Goal: Task Accomplishment & Management: Complete application form

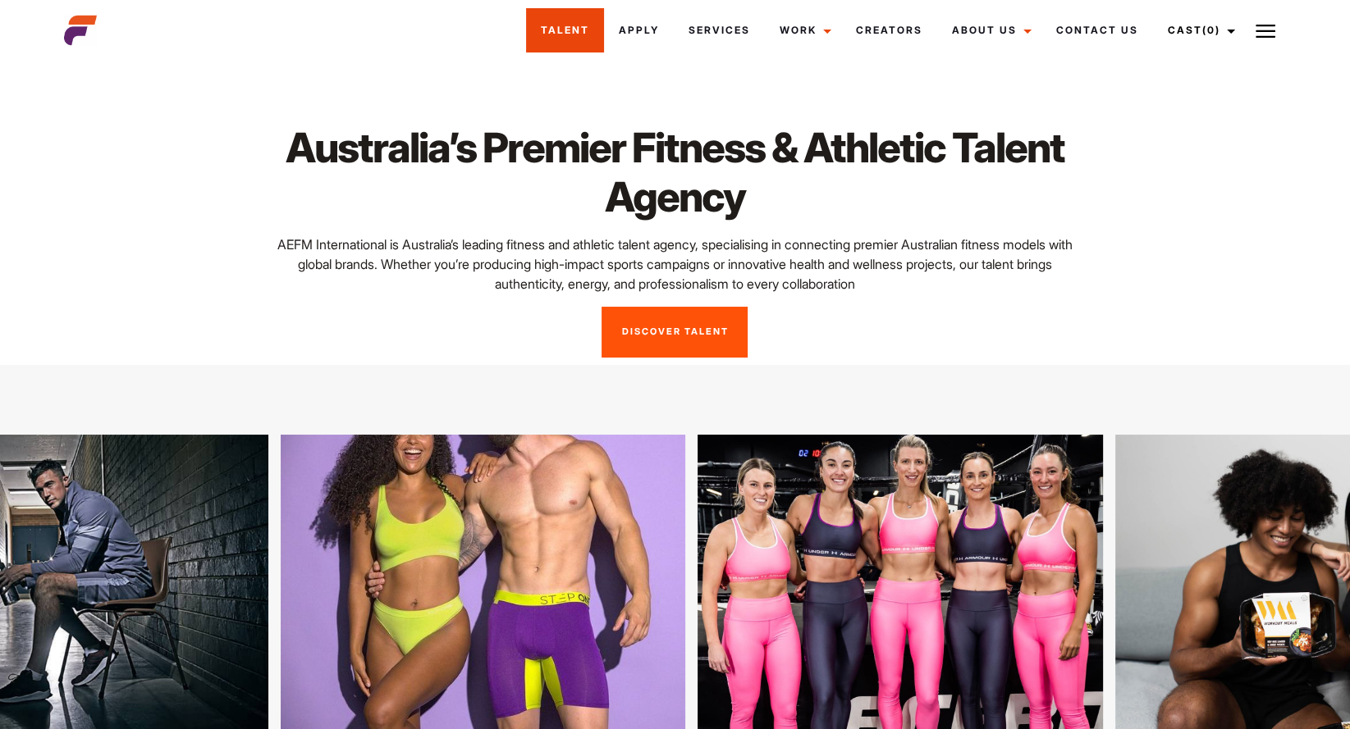
click at [582, 23] on link "Talent" at bounding box center [565, 30] width 78 height 44
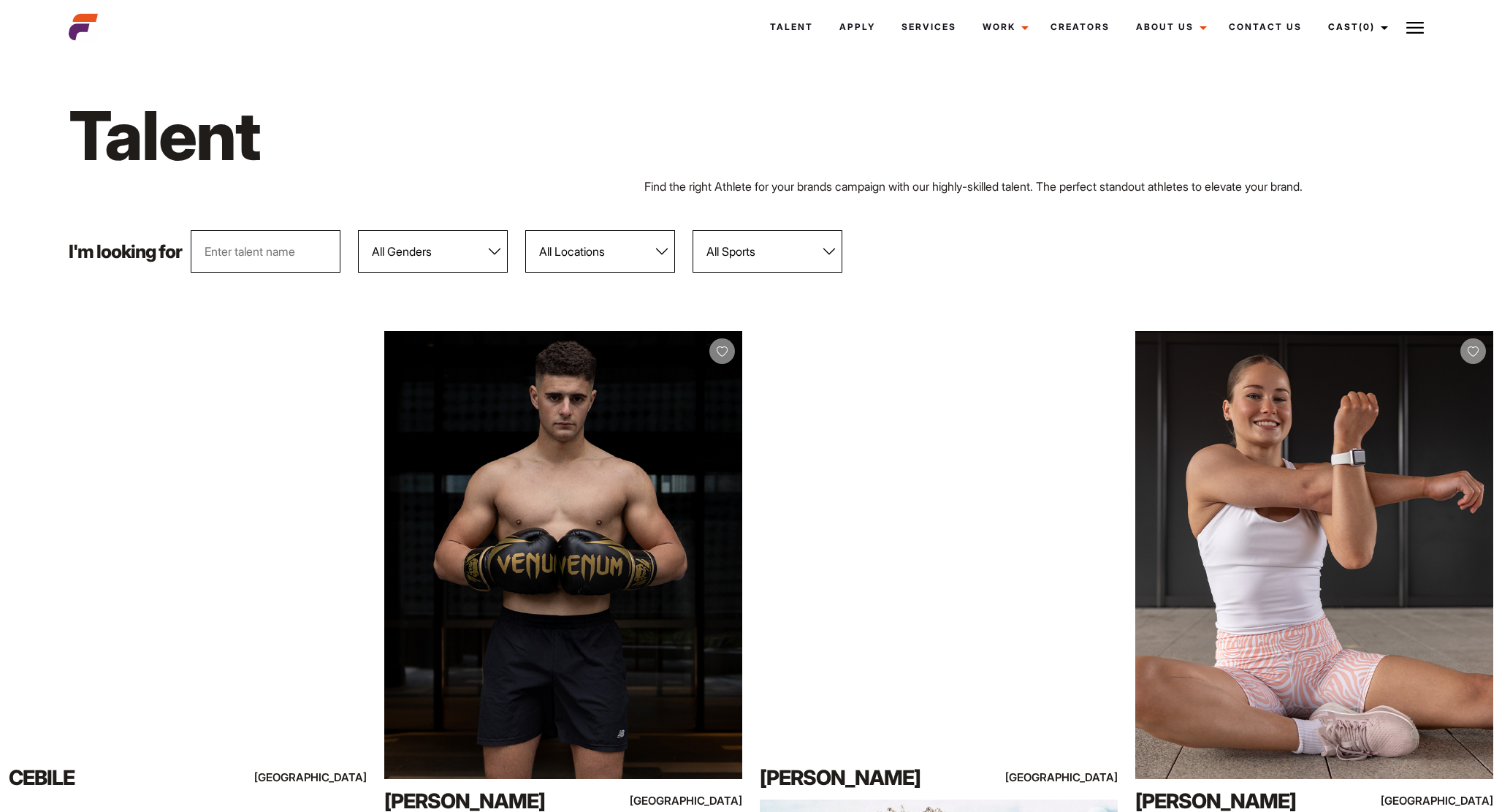
click at [251, 264] on input "text" at bounding box center [265, 251] width 150 height 43
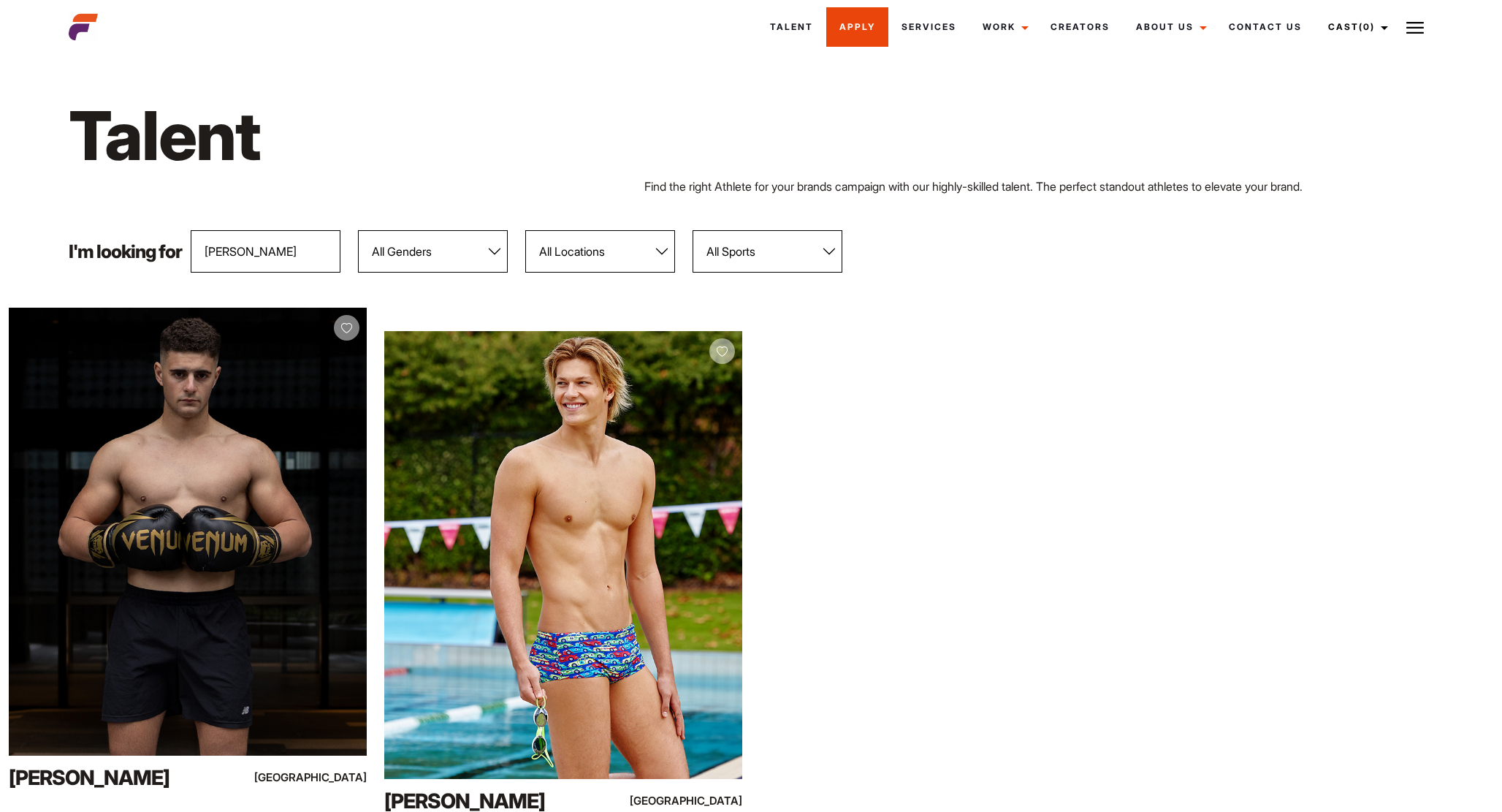
type input "daniel"
click at [853, 22] on link "Apply" at bounding box center [857, 27] width 62 height 39
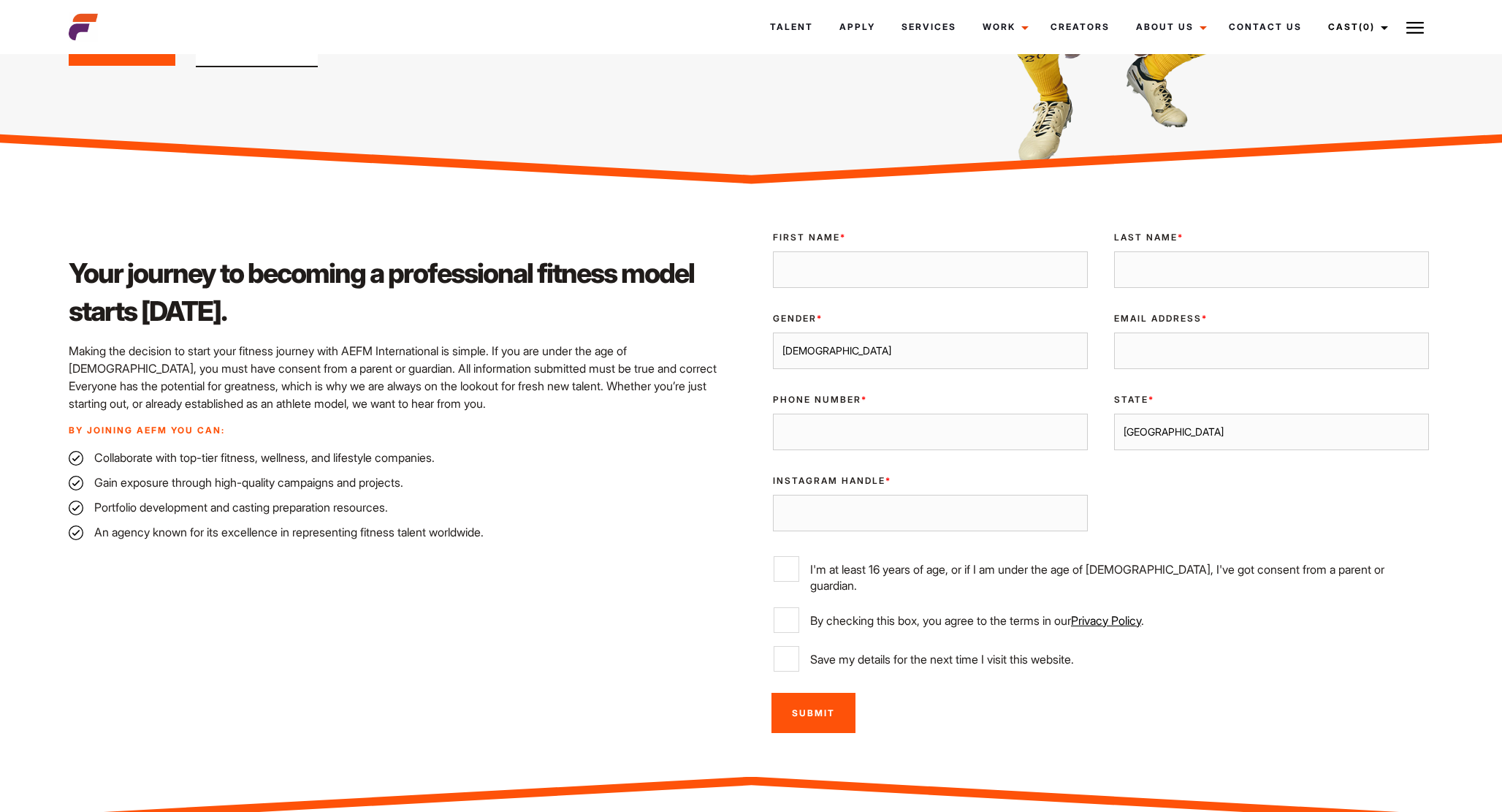
scroll to position [332, 0]
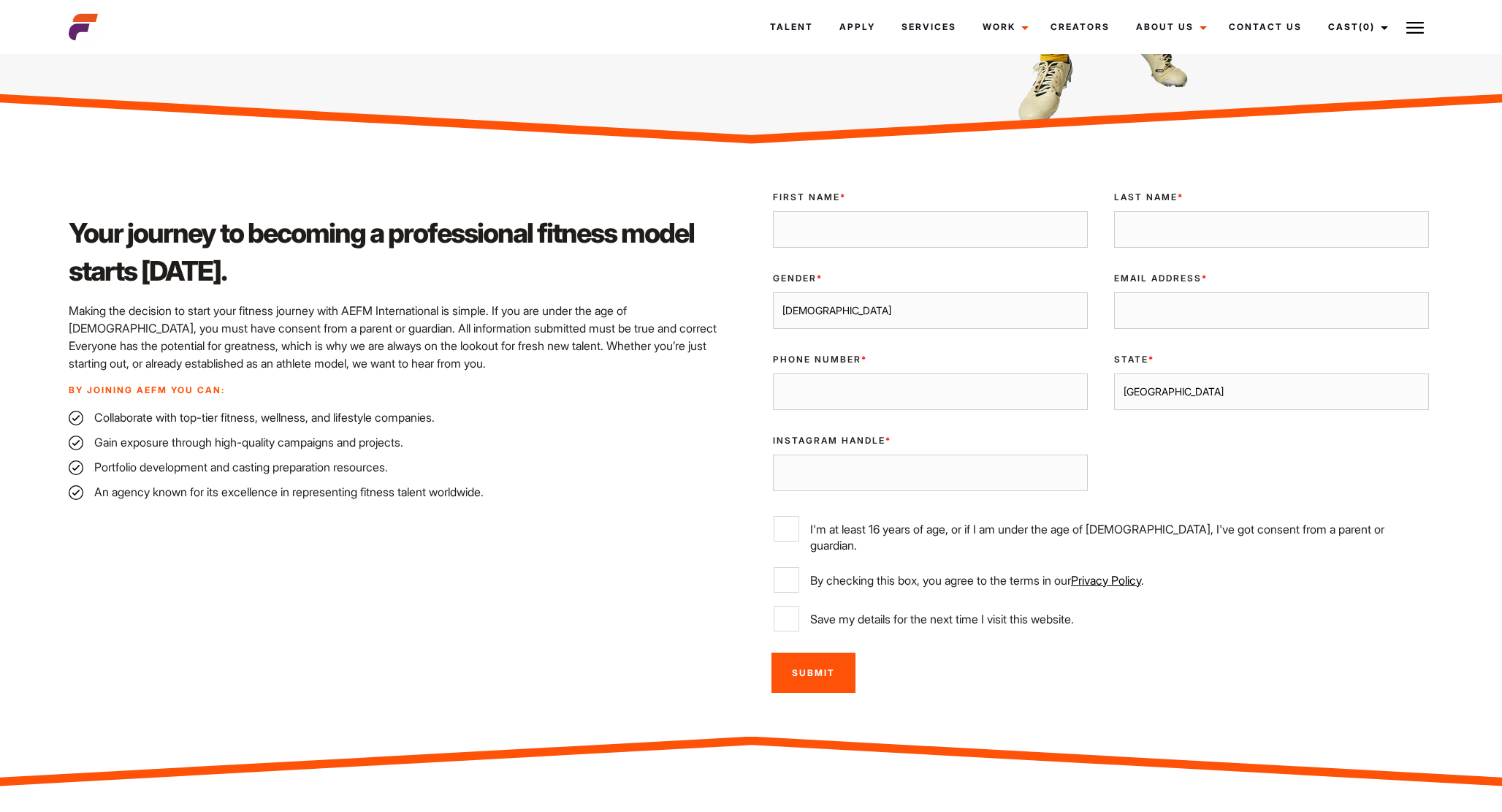
click at [810, 219] on input "First Name *" at bounding box center [930, 229] width 315 height 37
type input "Ashley"
click at [1144, 215] on input "Last Name *" at bounding box center [1271, 229] width 315 height 37
type input "Sherwood"
click at [1112, 299] on div "Email Address *" at bounding box center [1271, 300] width 341 height 81
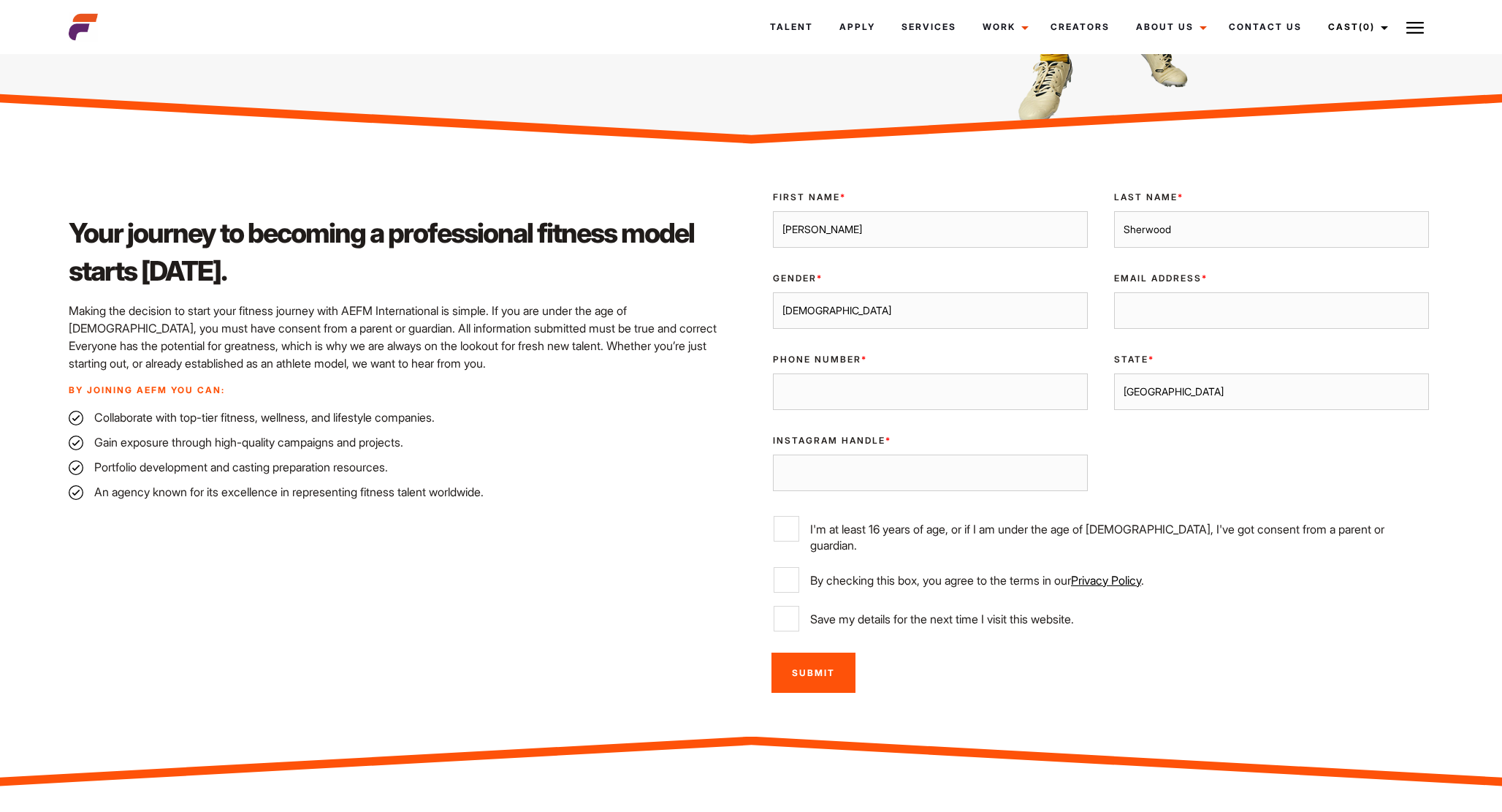
click at [1150, 299] on input "Email Address *" at bounding box center [1271, 310] width 315 height 37
type input "hello@ashleysherwood.com"
click at [912, 394] on input "Phone Number *" at bounding box center [930, 391] width 315 height 37
type input "07545124738"
click at [902, 503] on div "Of Age * I'm at least 16 years of age, or if I am under the age of 18, I've got…" at bounding box center [1100, 534] width 682 height 63
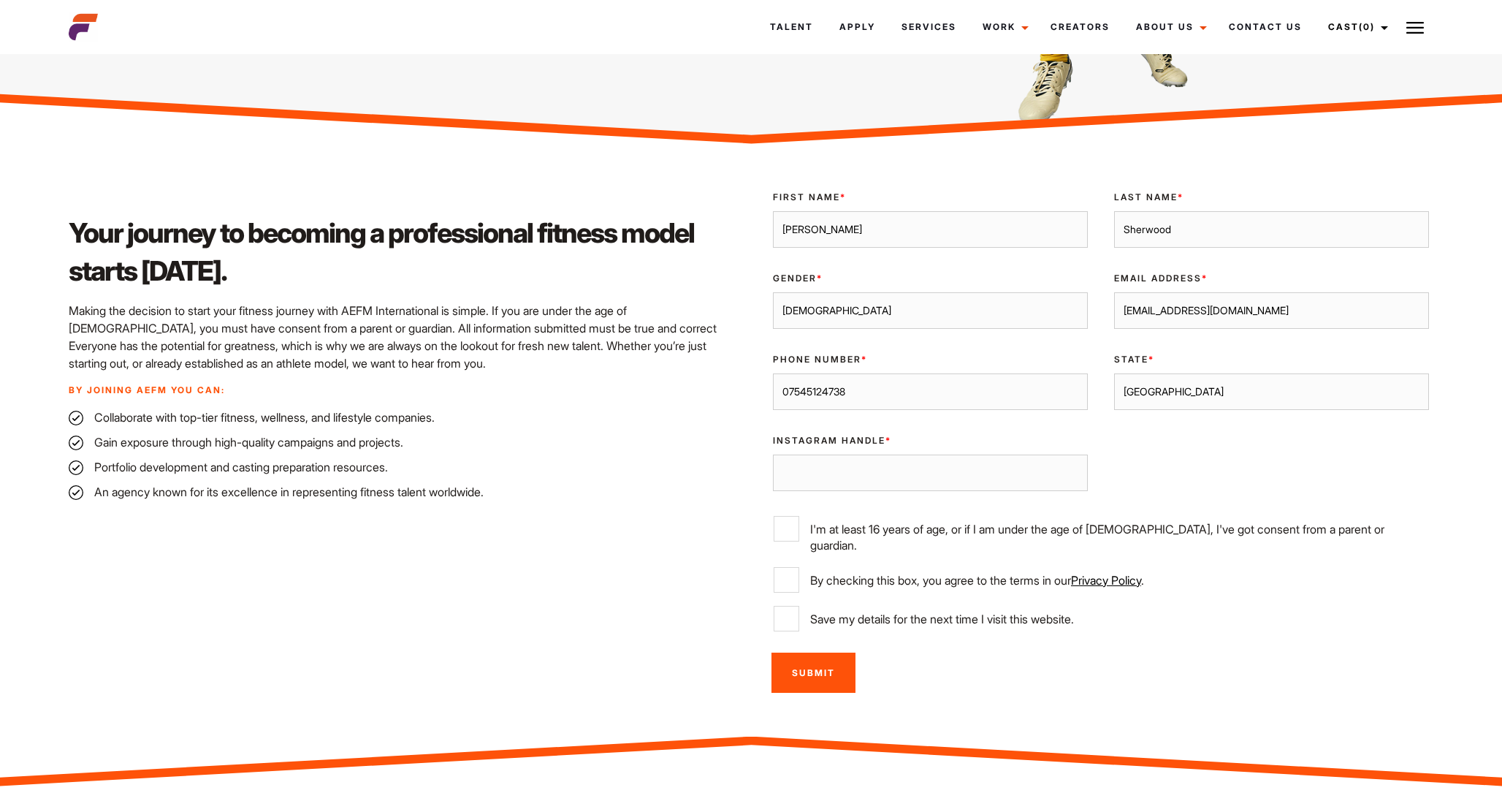
click at [902, 465] on input "Instagram Handle *" at bounding box center [930, 472] width 315 height 37
type input "ashleysherwood22"
click at [779, 544] on div "Of Age * I'm at least 16 years of age, or if I am under the age of 18, I've got…" at bounding box center [1100, 534] width 682 height 63
click at [792, 523] on input "I'm at least 16 years of age, or if I am under the age of 18, I've got consent …" at bounding box center [786, 528] width 26 height 26
checkbox input "true"
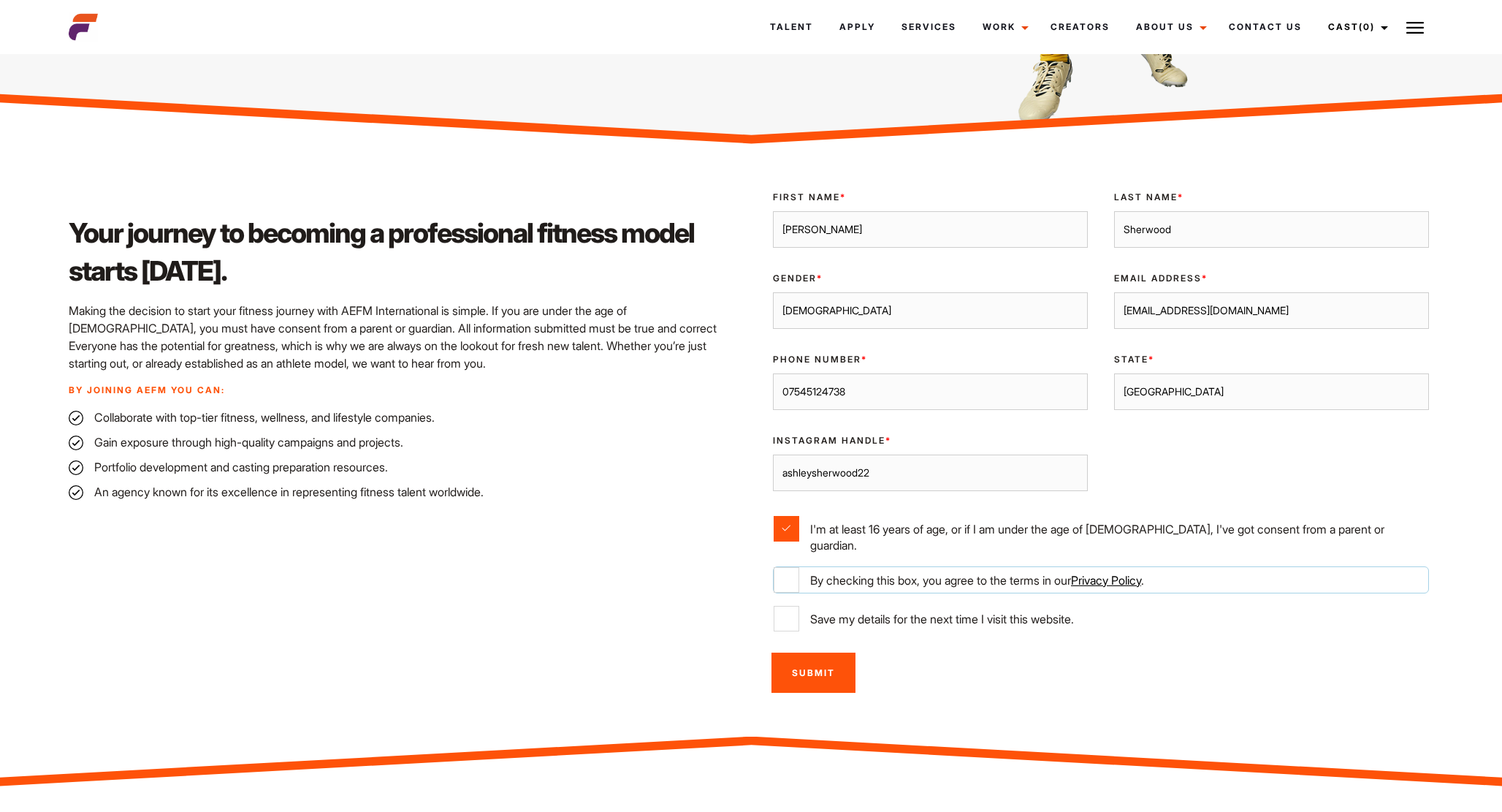
click at [792, 567] on input "By checking this box, you agree to the terms in our Privacy Policy ." at bounding box center [786, 580] width 26 height 26
checkbox input "true"
click at [792, 625] on div "Remember Me Save my details for the next time I visit this website." at bounding box center [1100, 623] width 682 height 38
click at [787, 605] on input "Save my details for the next time I visit this website." at bounding box center [786, 618] width 26 height 26
checkbox input "true"
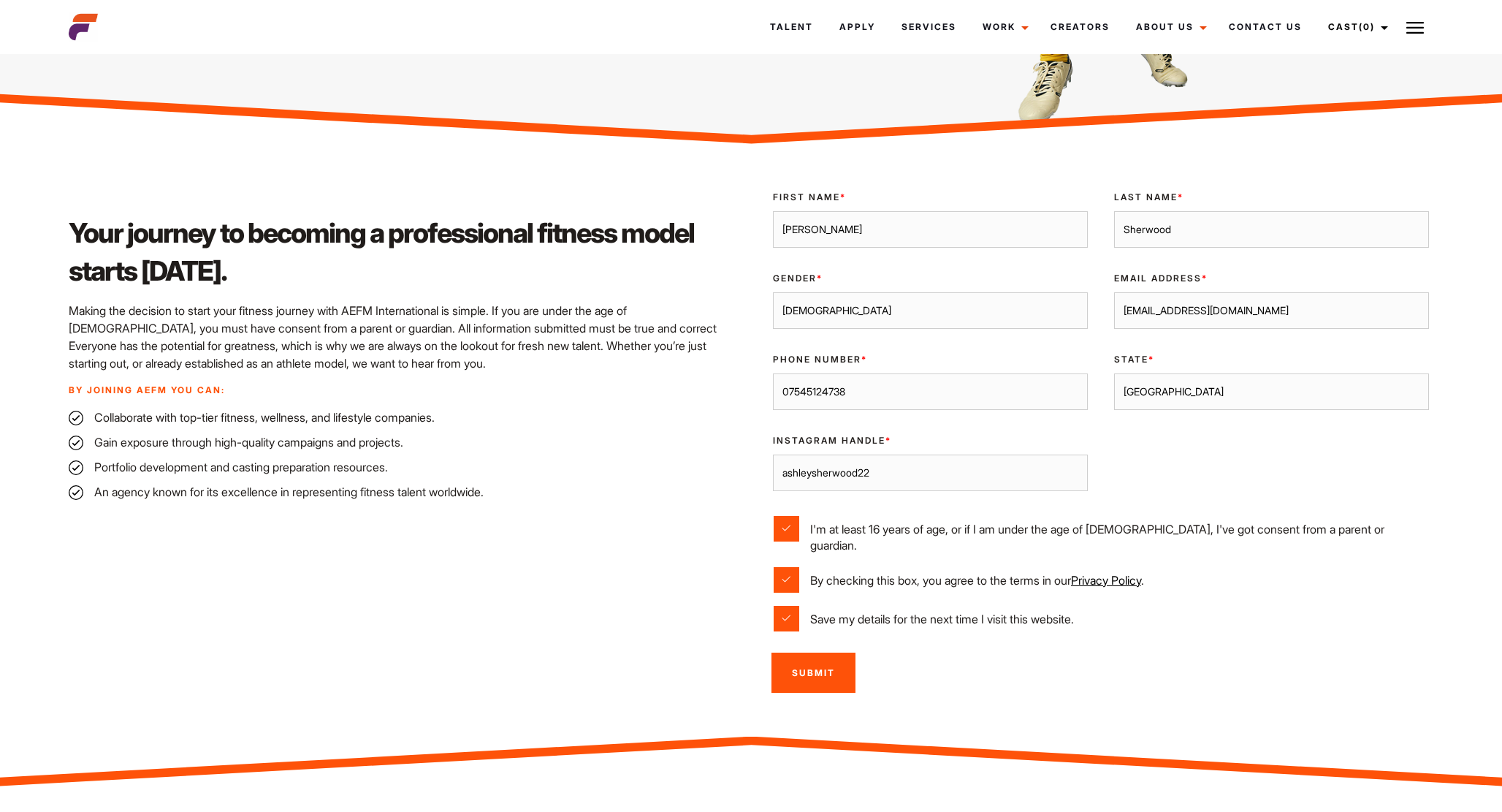
click at [792, 654] on input "Submit" at bounding box center [813, 672] width 84 height 40
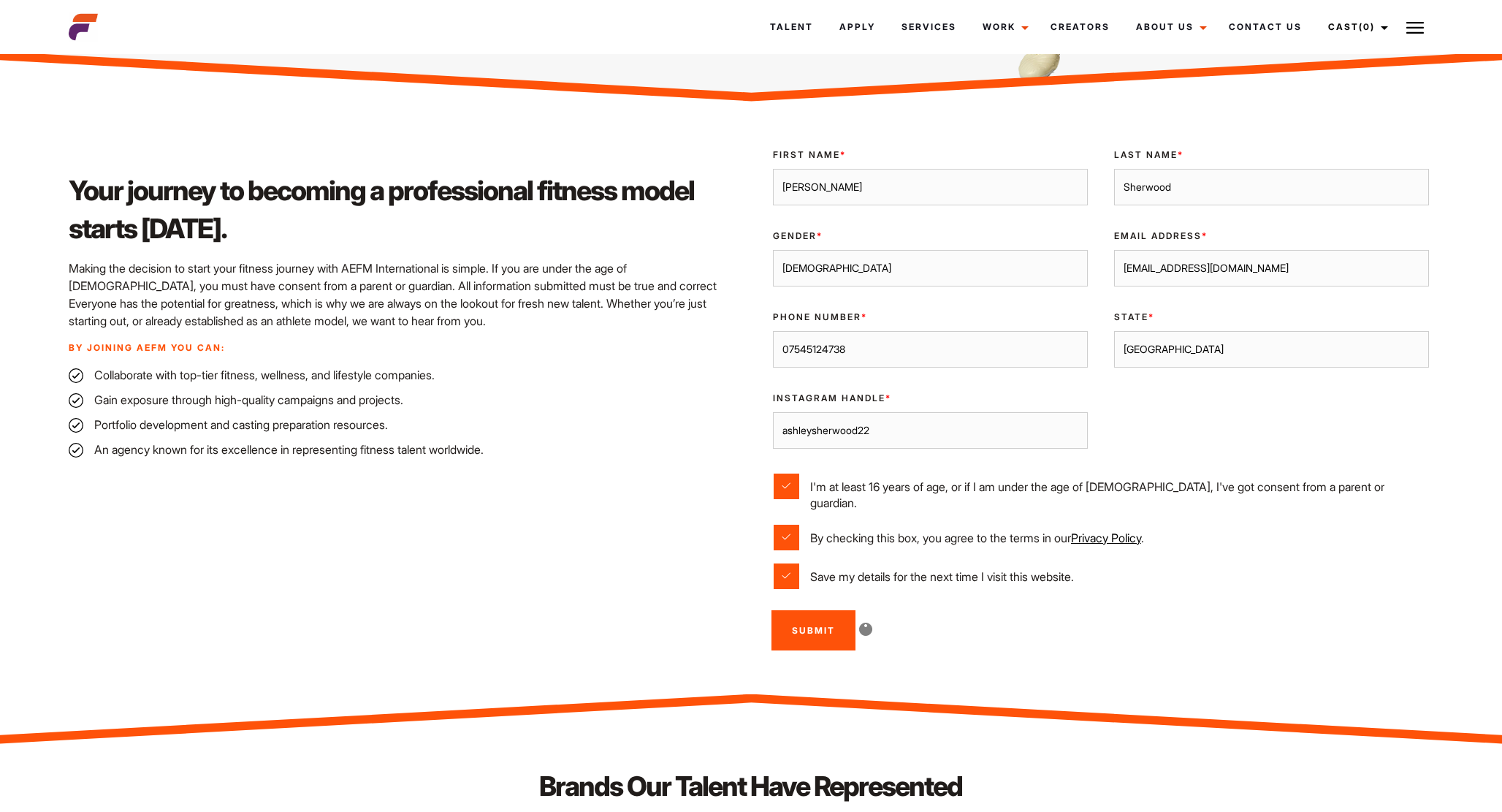
scroll to position [383, 0]
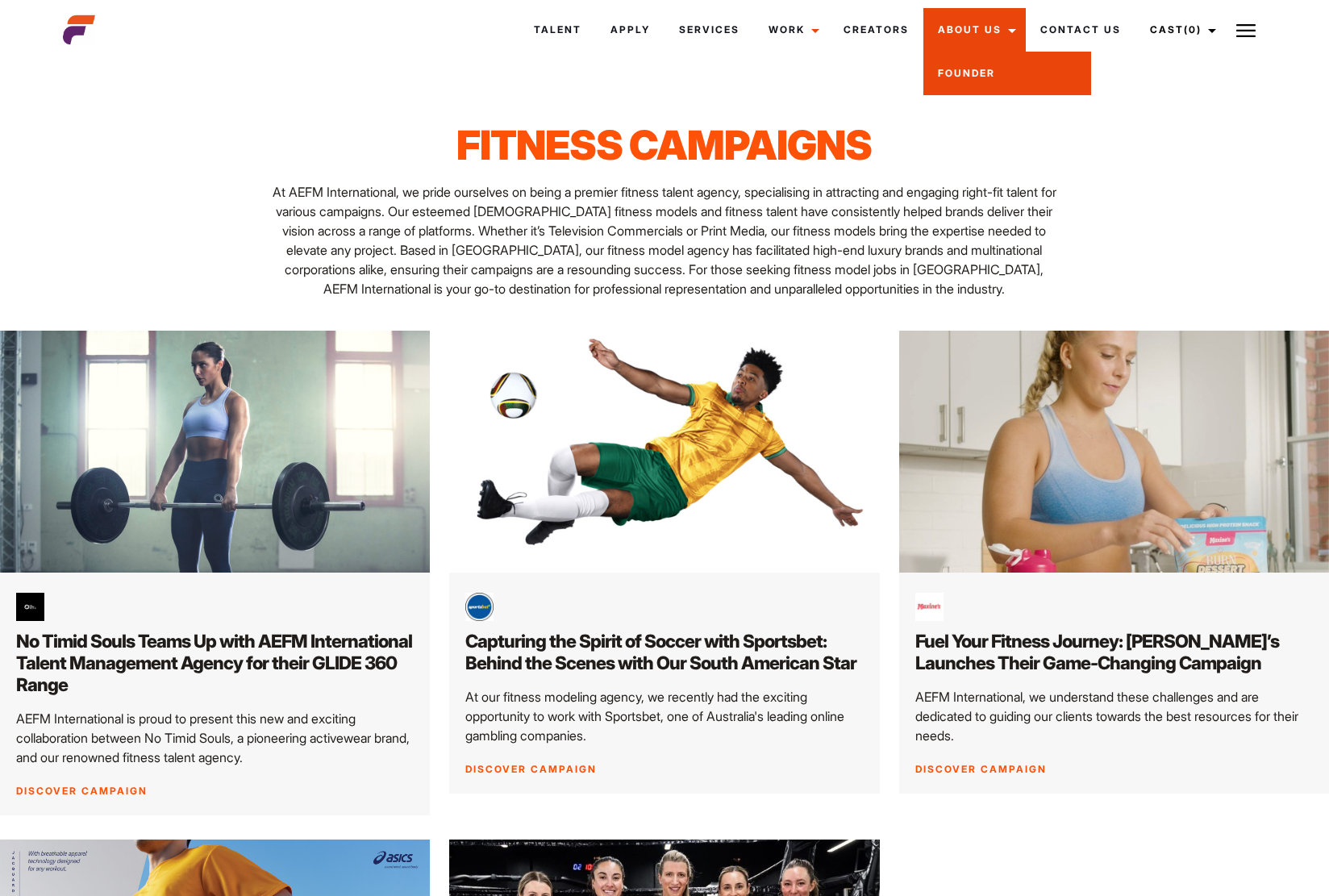
click at [968, 73] on link "Founder" at bounding box center [1007, 74] width 168 height 43
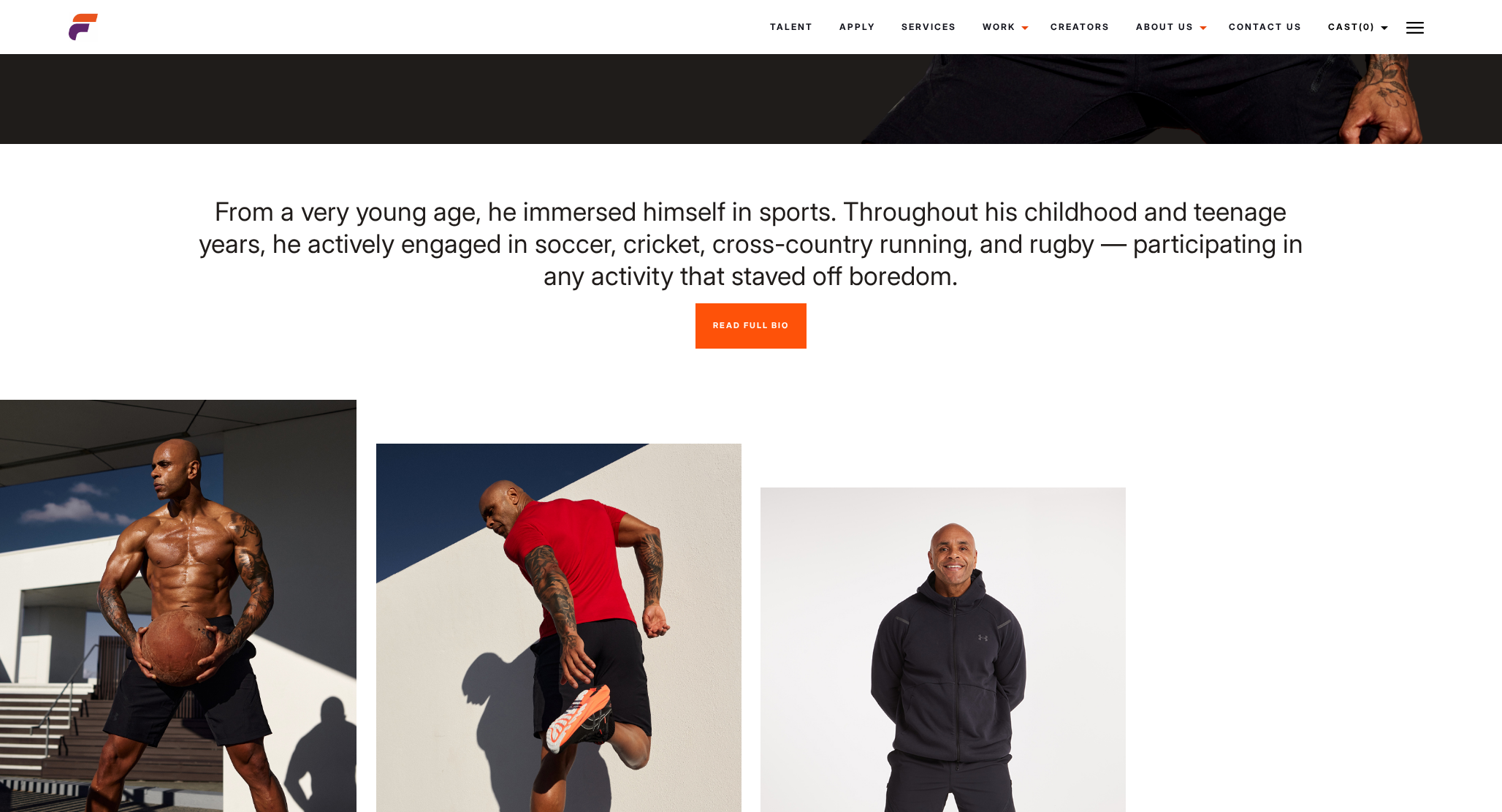
scroll to position [646, 0]
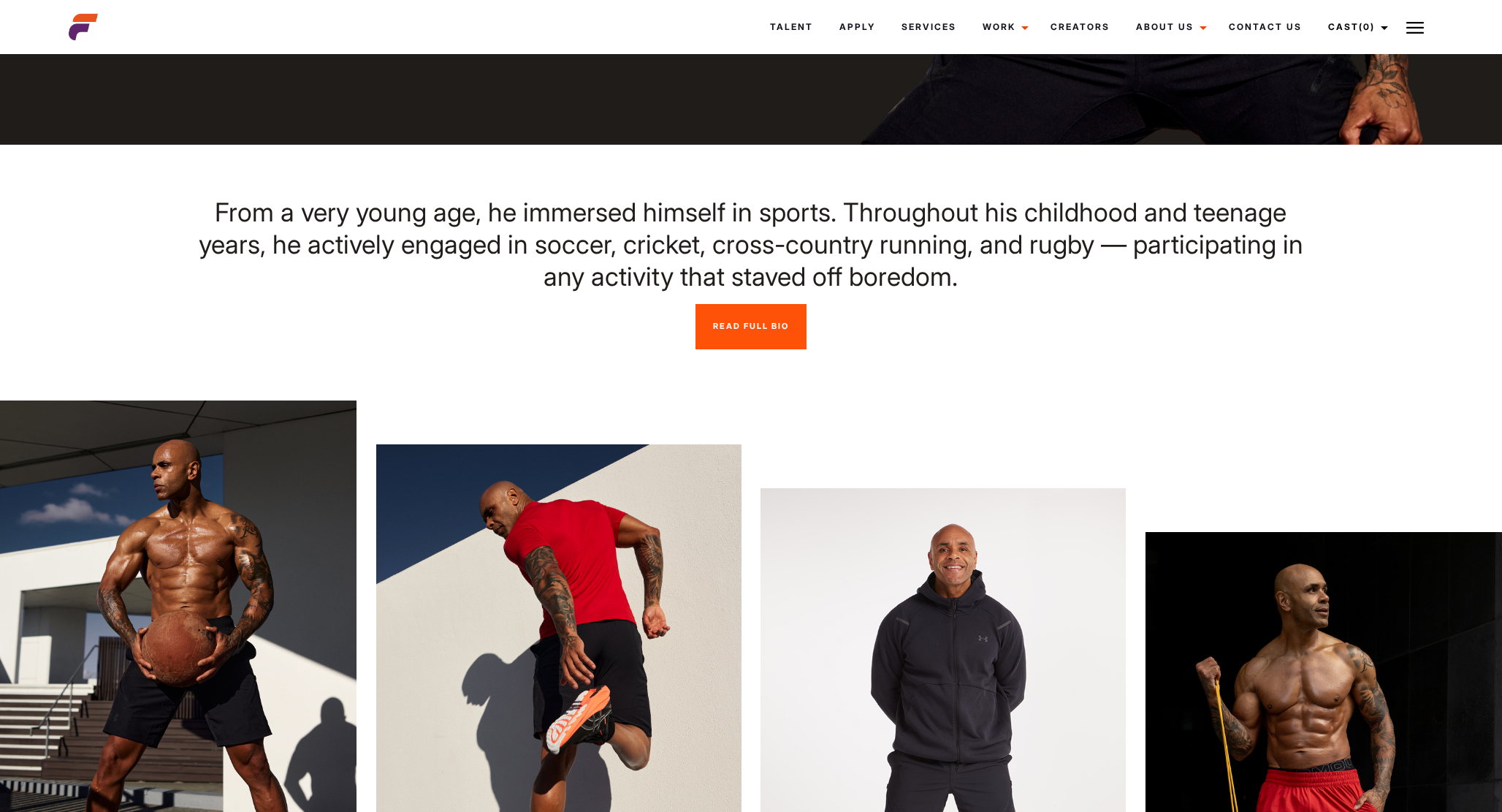
click at [81, 28] on img at bounding box center [83, 27] width 29 height 29
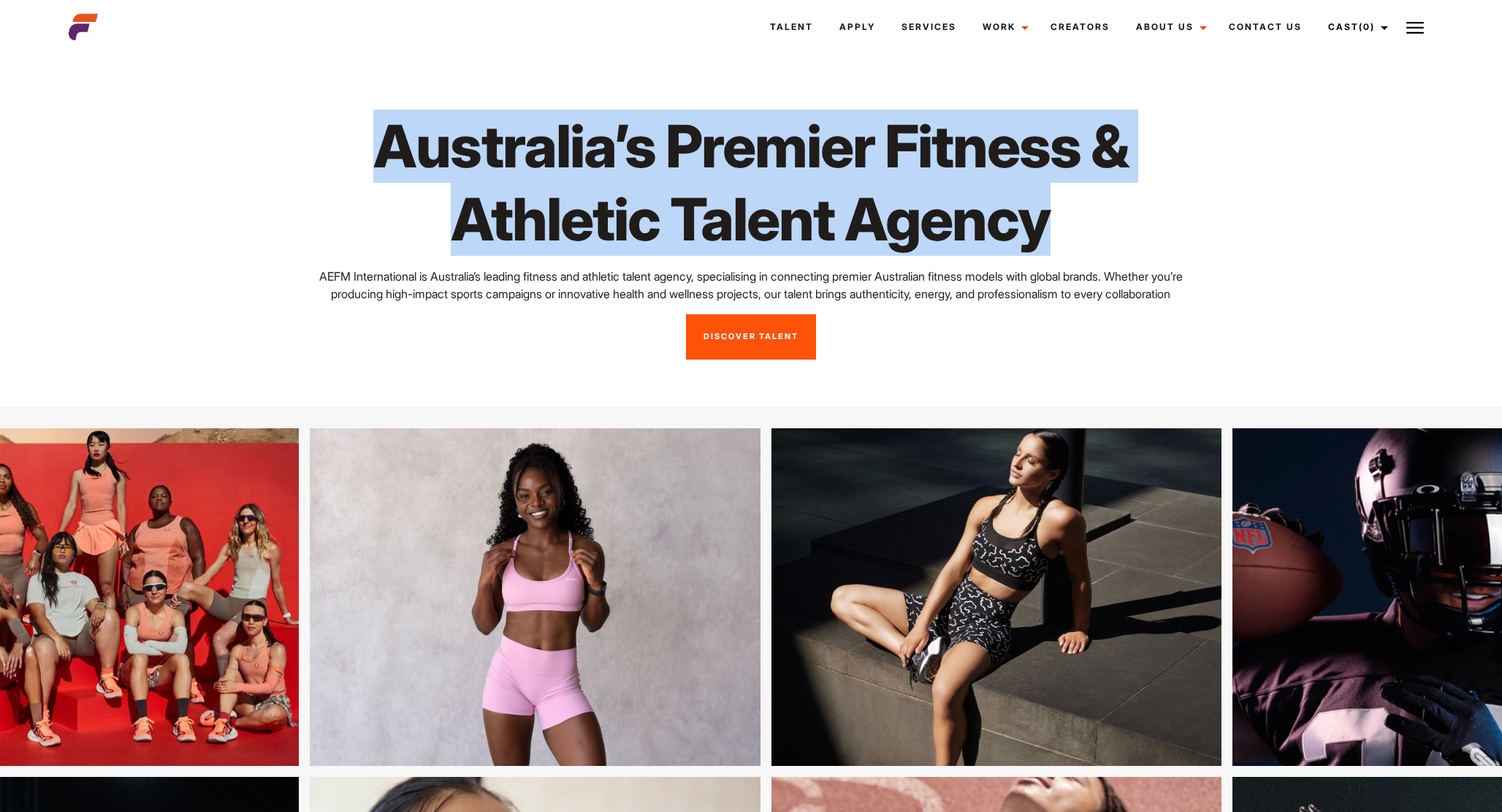
drag, startPoint x: 380, startPoint y: 149, endPoint x: 1051, endPoint y: 219, distance: 674.6
click at [1051, 219] on h1 "Australia’s Premier Fitness & Athletic Talent Agency" at bounding box center [751, 183] width 904 height 146
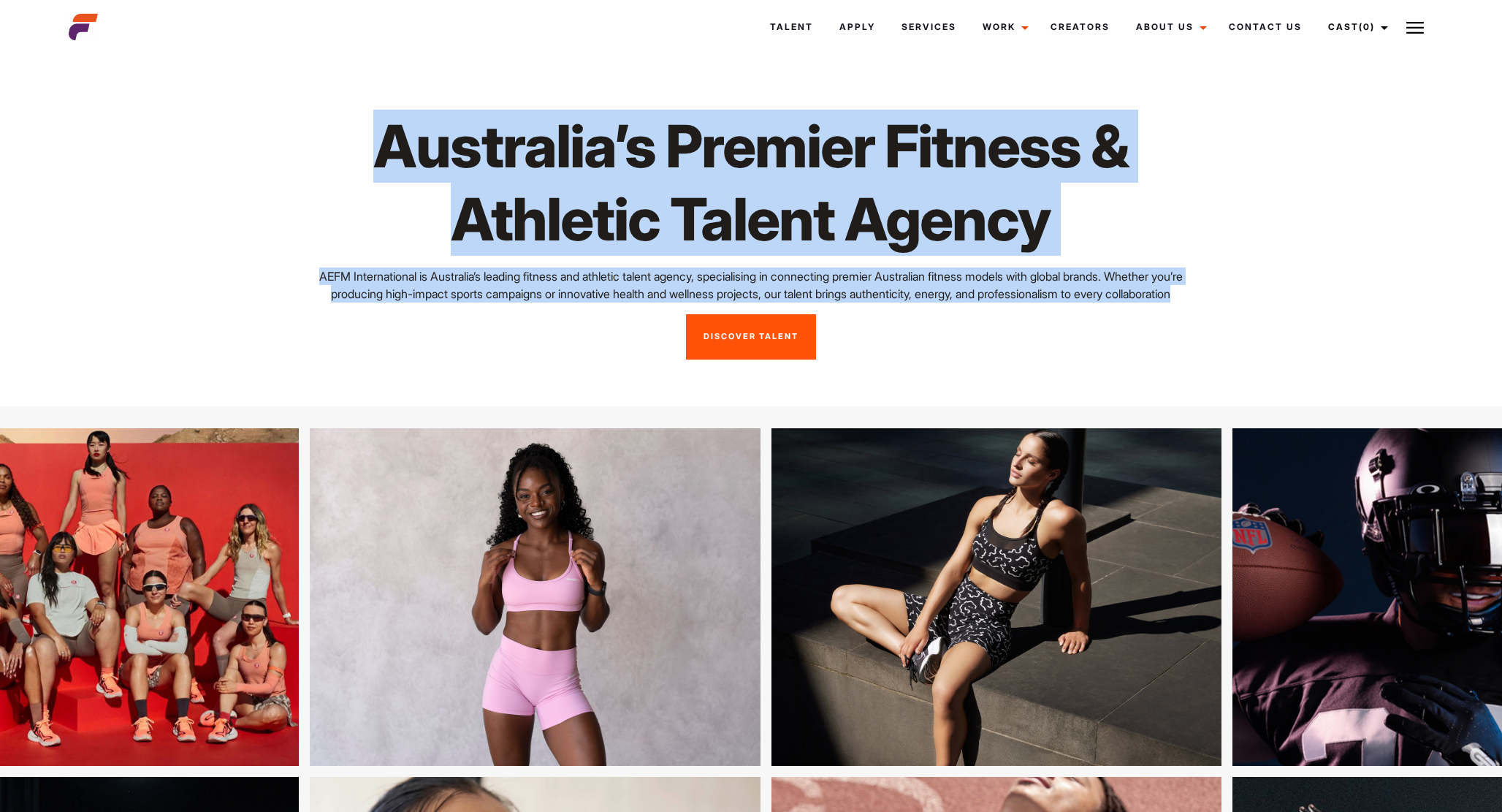
drag, startPoint x: 1211, startPoint y: 297, endPoint x: 266, endPoint y: 175, distance: 952.8
click at [266, 176] on div "Australia’s Premier Fitness & Athletic Talent Agency AEFM International is Aust…" at bounding box center [751, 234] width 1382 height 250
click at [382, 143] on h1 "Australia’s Premier Fitness & Athletic Talent Agency" at bounding box center [751, 183] width 904 height 146
drag, startPoint x: 382, startPoint y: 143, endPoint x: 1190, endPoint y: 289, distance: 821.1
click at [1190, 289] on div "Australia’s Premier Fitness & Athletic Talent Agency AEFM International is Aust…" at bounding box center [751, 234] width 921 height 250
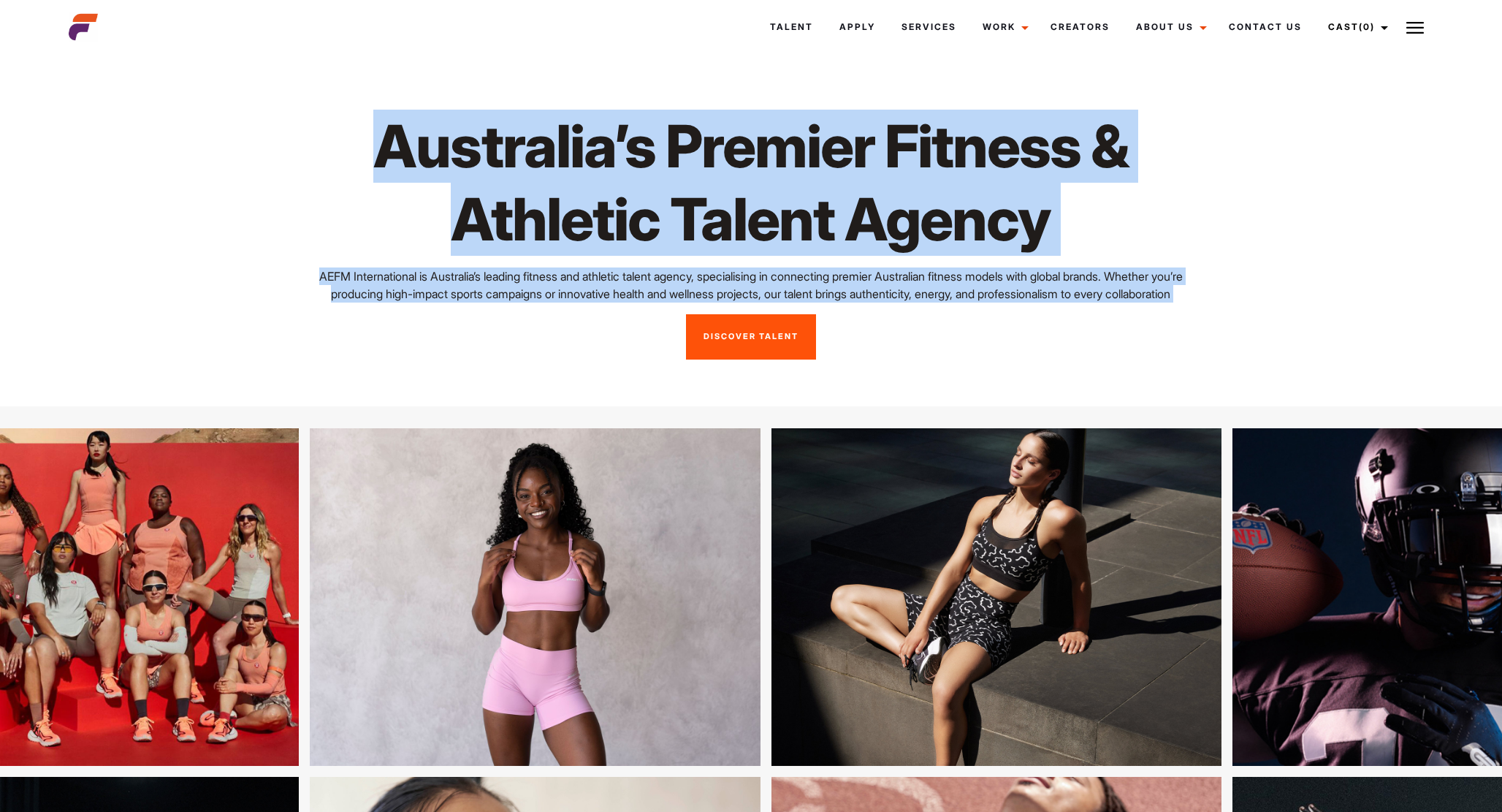
click at [1190, 290] on p "AEFM International is Australia’s leading fitness and athletic talent agency, s…" at bounding box center [751, 284] width 904 height 35
drag, startPoint x: 1191, startPoint y: 292, endPoint x: 431, endPoint y: 144, distance: 774.3
click at [432, 144] on div "Australia’s Premier Fitness & Athletic Talent Agency AEFM International is Aust…" at bounding box center [751, 234] width 921 height 250
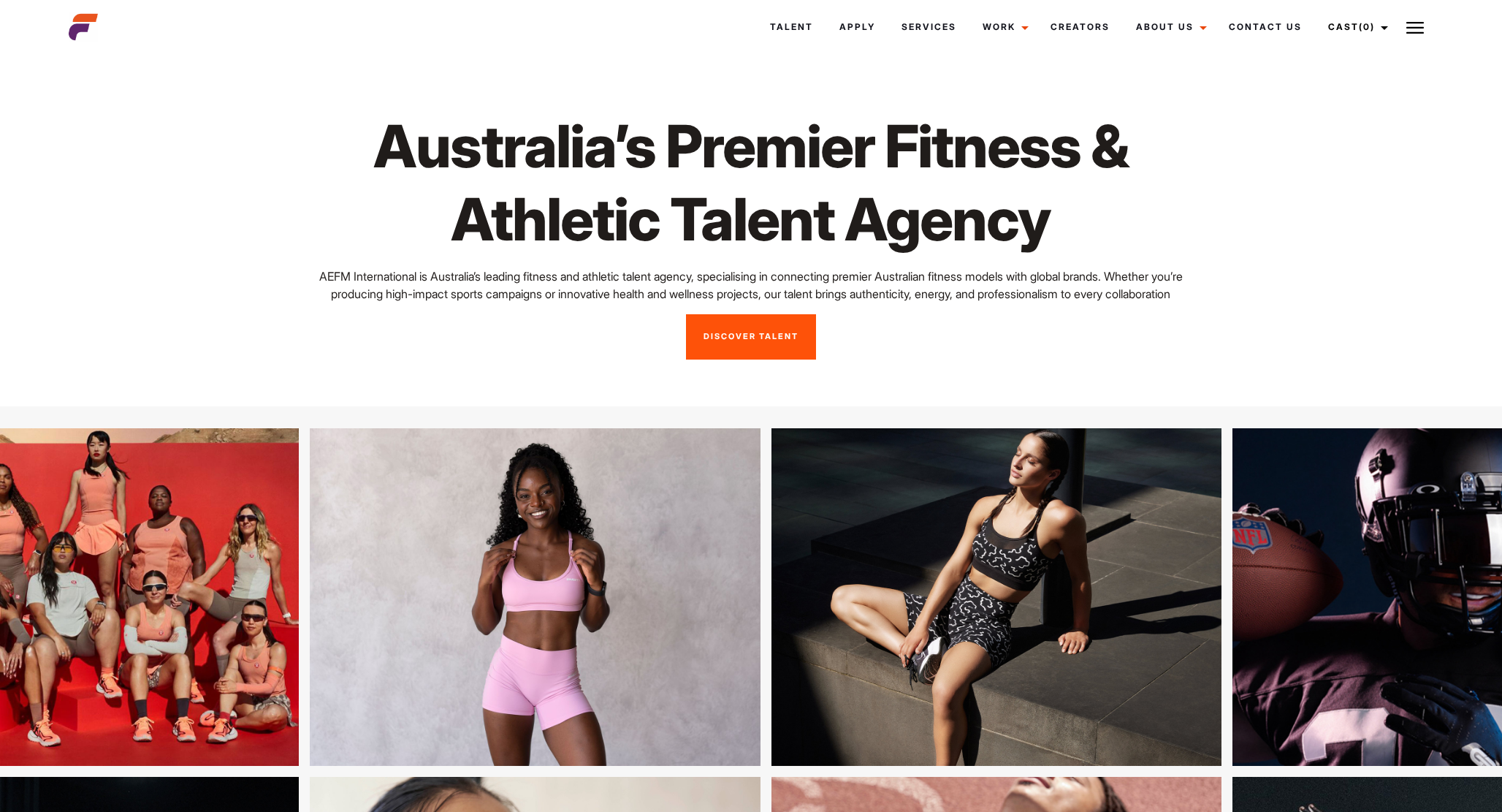
click at [383, 142] on h1 "Australia’s Premier Fitness & Athletic Talent Agency" at bounding box center [751, 183] width 904 height 146
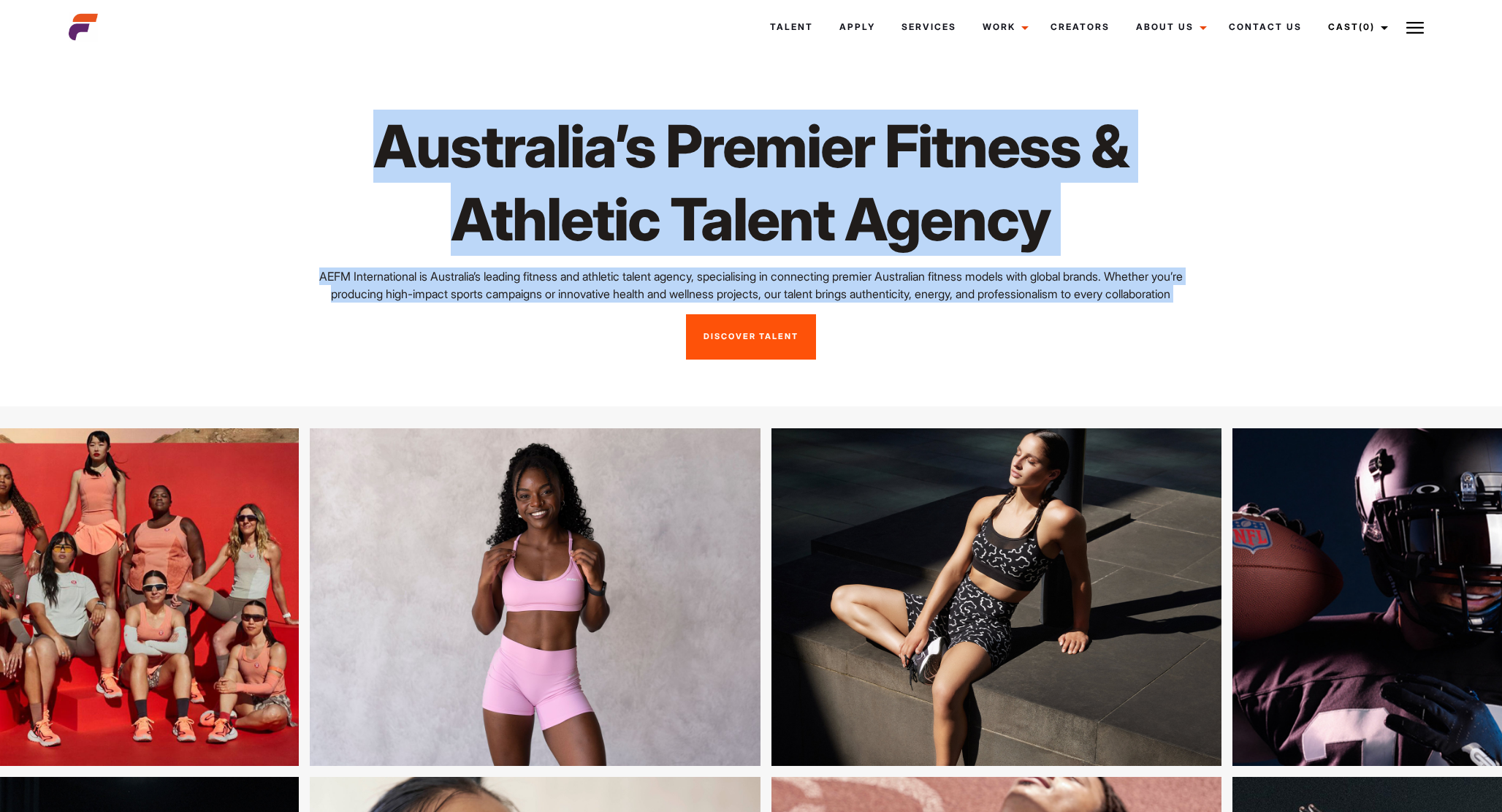
drag, startPoint x: 383, startPoint y: 142, endPoint x: 1197, endPoint y: 291, distance: 827.5
click at [1197, 291] on div "Australia’s Premier Fitness & Athletic Talent Agency AEFM International is Aust…" at bounding box center [751, 234] width 921 height 250
click at [1195, 282] on p "AEFM International is Australia’s leading fitness and athletic talent agency, s…" at bounding box center [751, 284] width 904 height 35
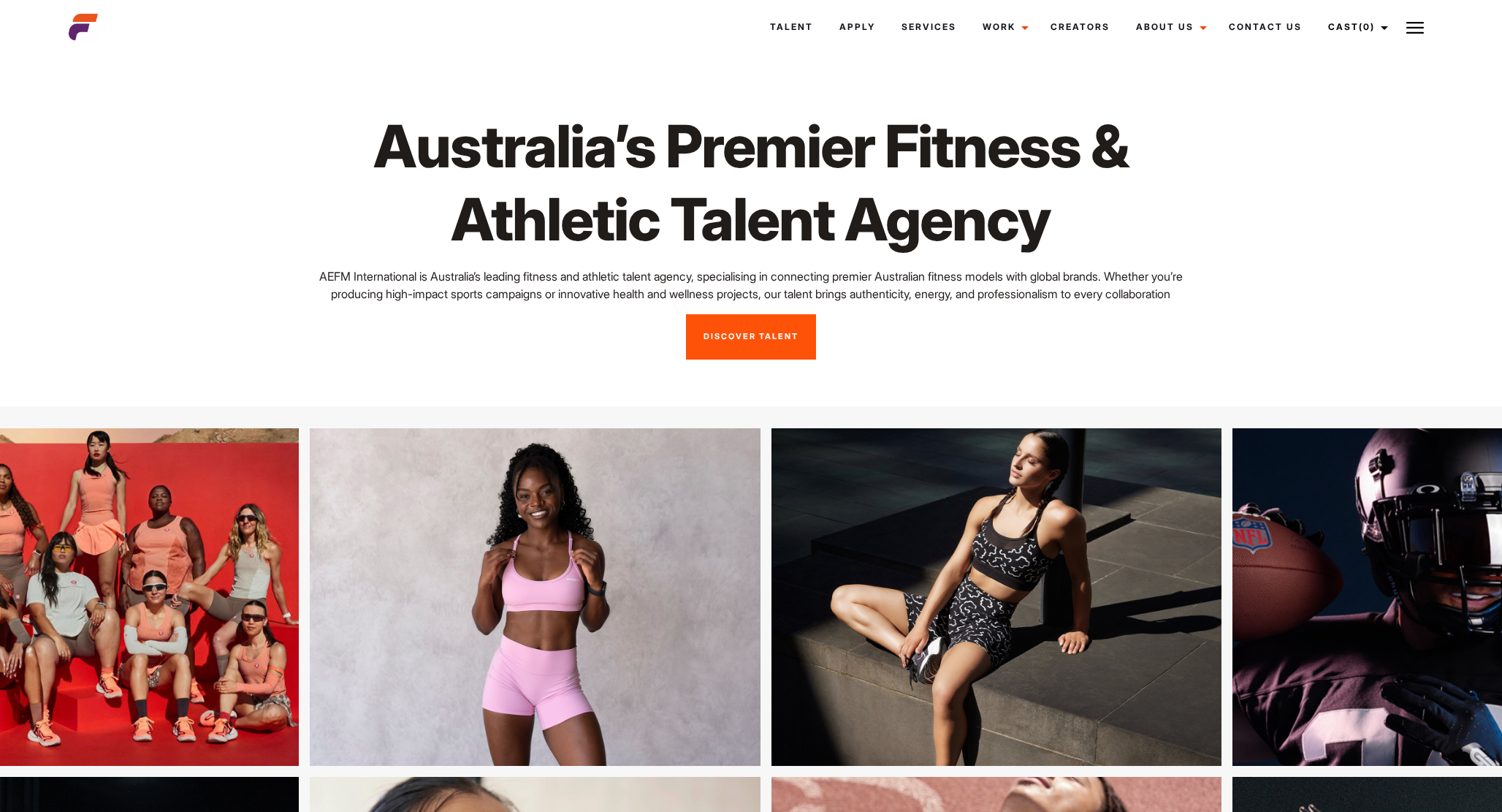
click at [969, 244] on h1 "Australia’s Premier Fitness & Athletic Talent Agency" at bounding box center [751, 183] width 904 height 146
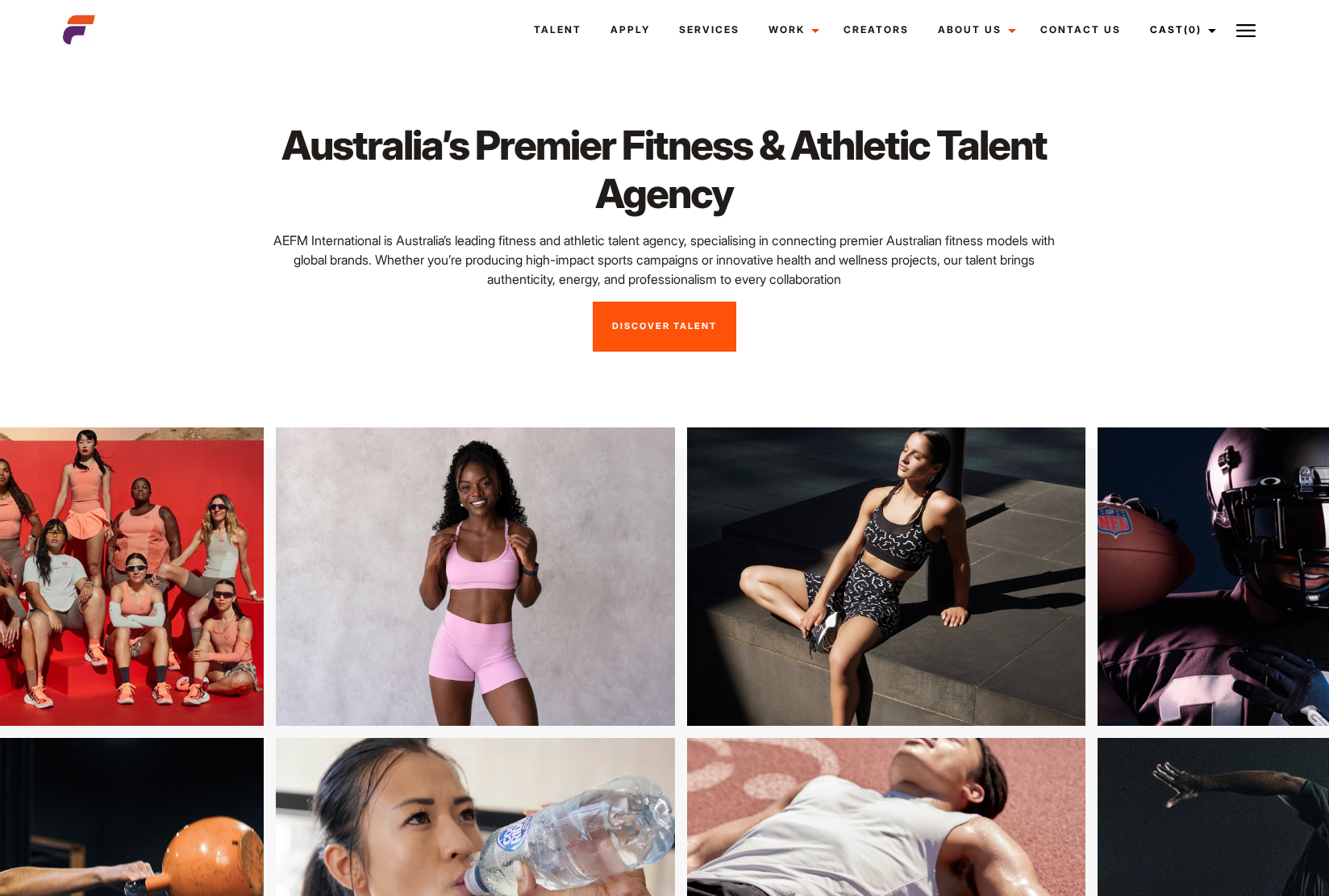
click at [1121, 224] on div "Australia’s Premier Fitness & Athletic Talent Agency AEFM International is Aust…" at bounding box center [664, 236] width 1223 height 231
